Goal: Find specific page/section: Find specific page/section

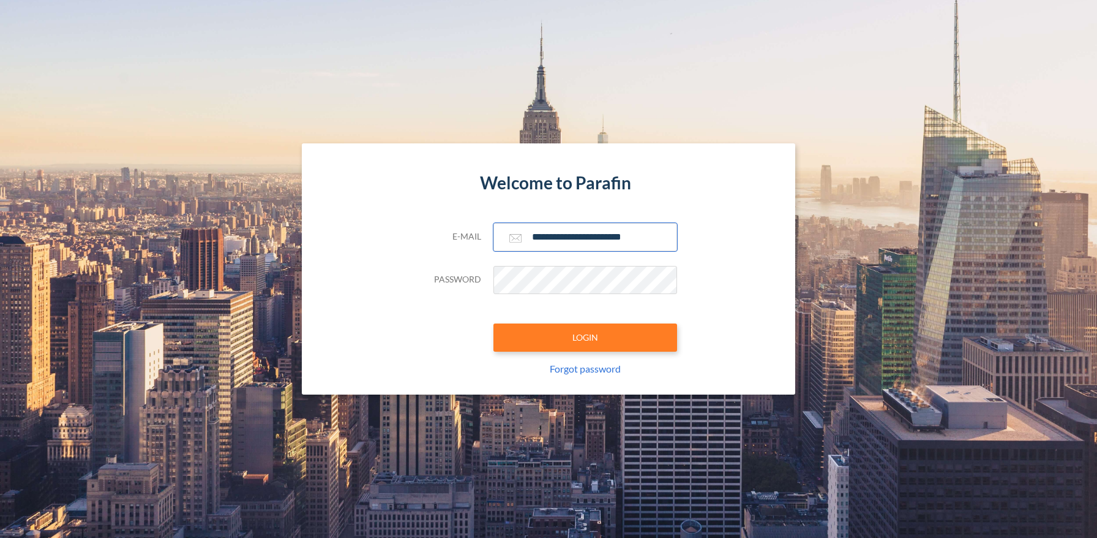
type input "**********"
click at [585, 337] on button "LOGIN" at bounding box center [586, 337] width 184 height 28
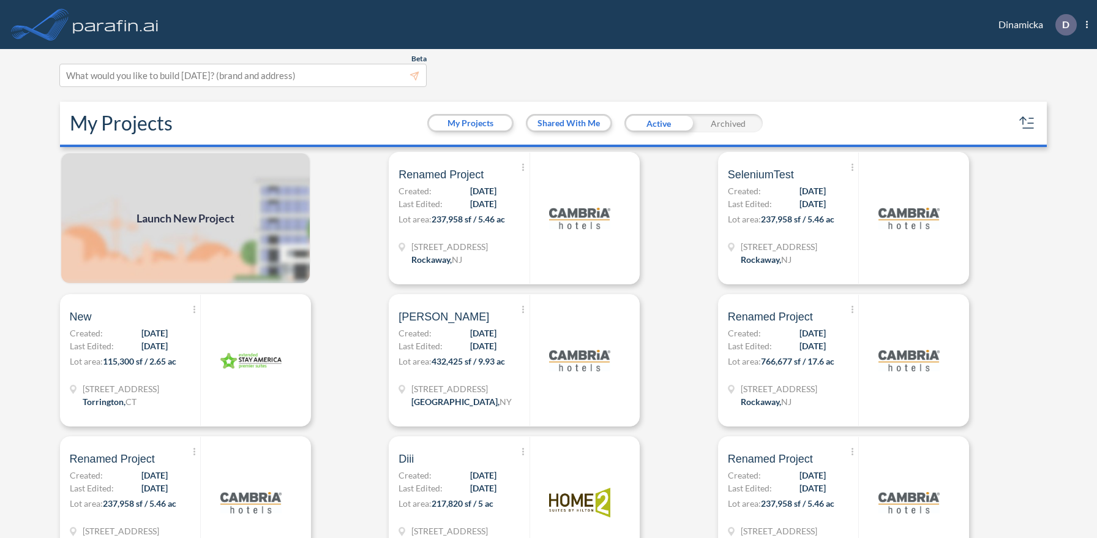
scroll to position [3, 0]
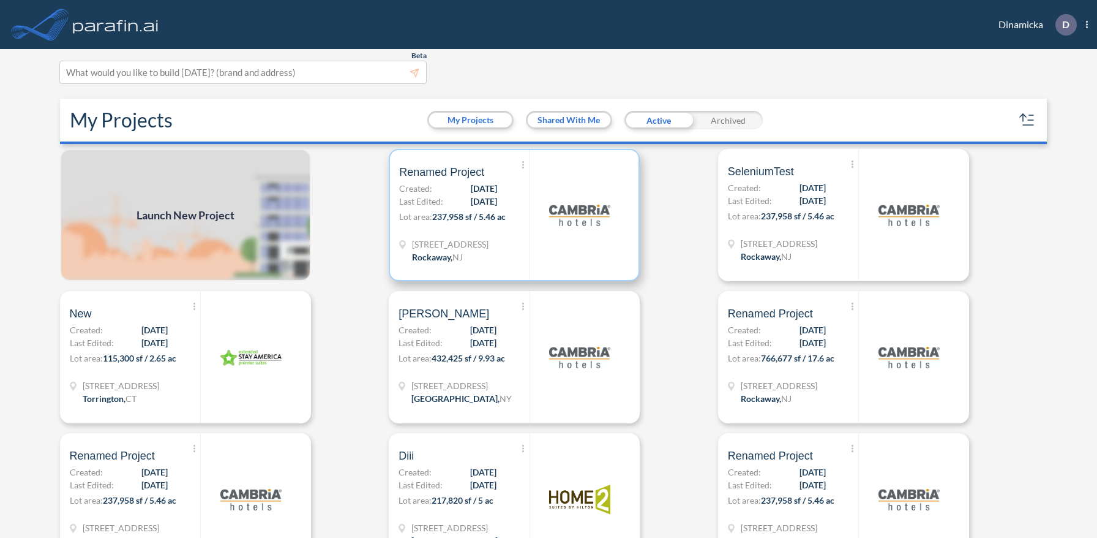
click at [514, 214] on p "Lot area: 237,958 sf / 5.46 ac" at bounding box center [464, 219] width 130 height 18
